Goal: Task Accomplishment & Management: Complete application form

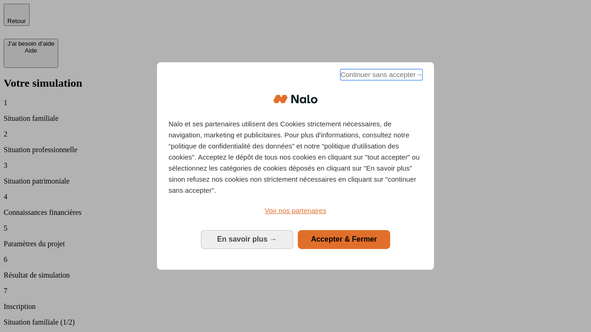
click at [380, 76] on span "Continuer sans accepter →" at bounding box center [381, 74] width 82 height 11
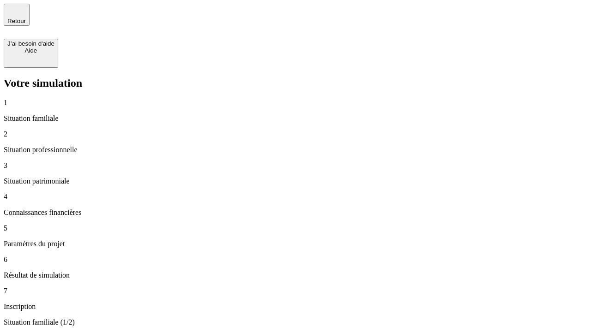
type input "30 000"
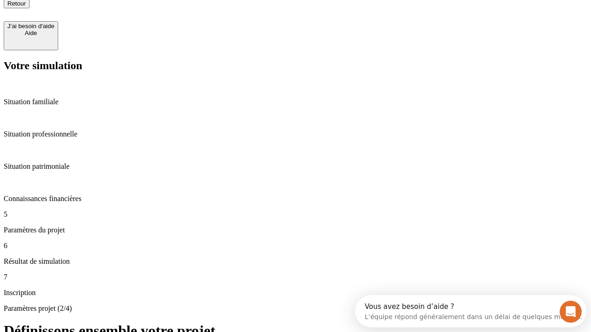
type input "25"
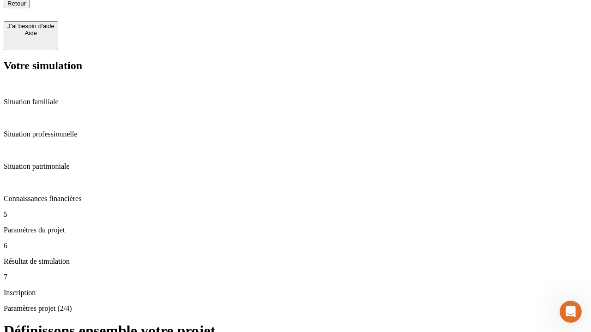
type input "64"
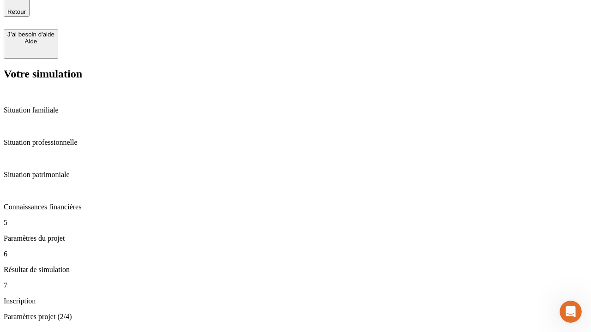
type input "1 000"
type input "640"
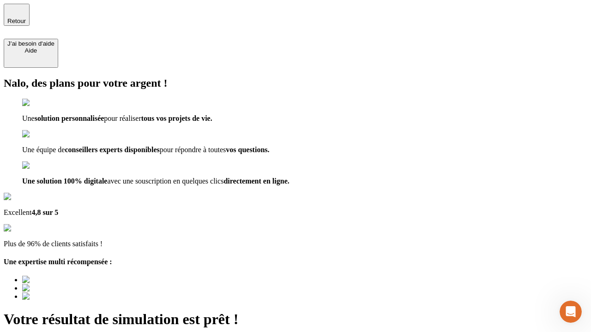
type input "[EMAIL_ADDRESS][PERSON_NAME][DOMAIN_NAME]"
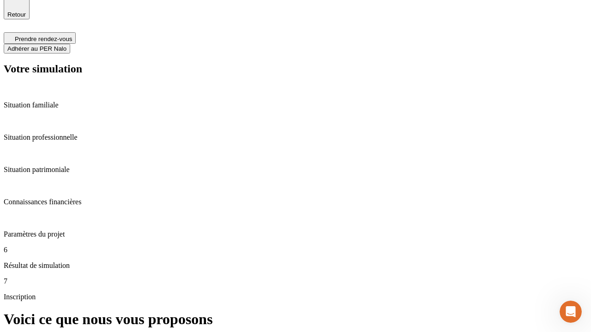
click at [66, 45] on span "Adhérer au PER Nalo" at bounding box center [36, 48] width 59 height 7
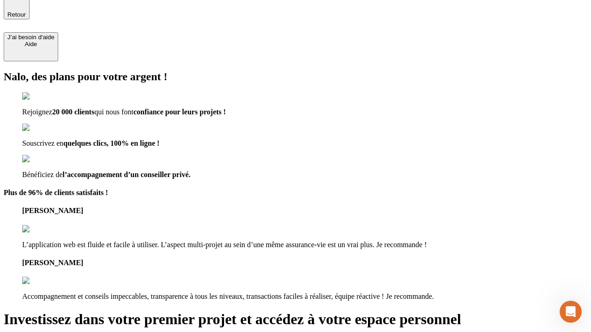
scroll to position [6, 0]
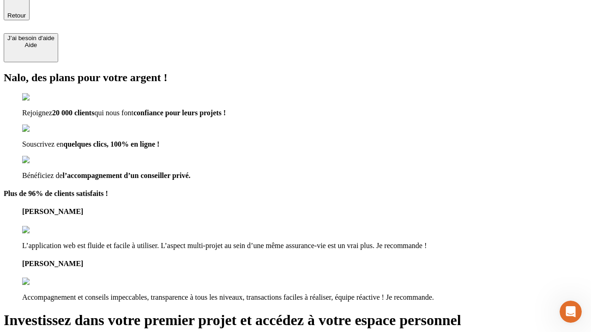
type input "[PERSON_NAME][EMAIL_ADDRESS][DOMAIN_NAME]"
